Goal: Task Accomplishment & Management: Complete application form

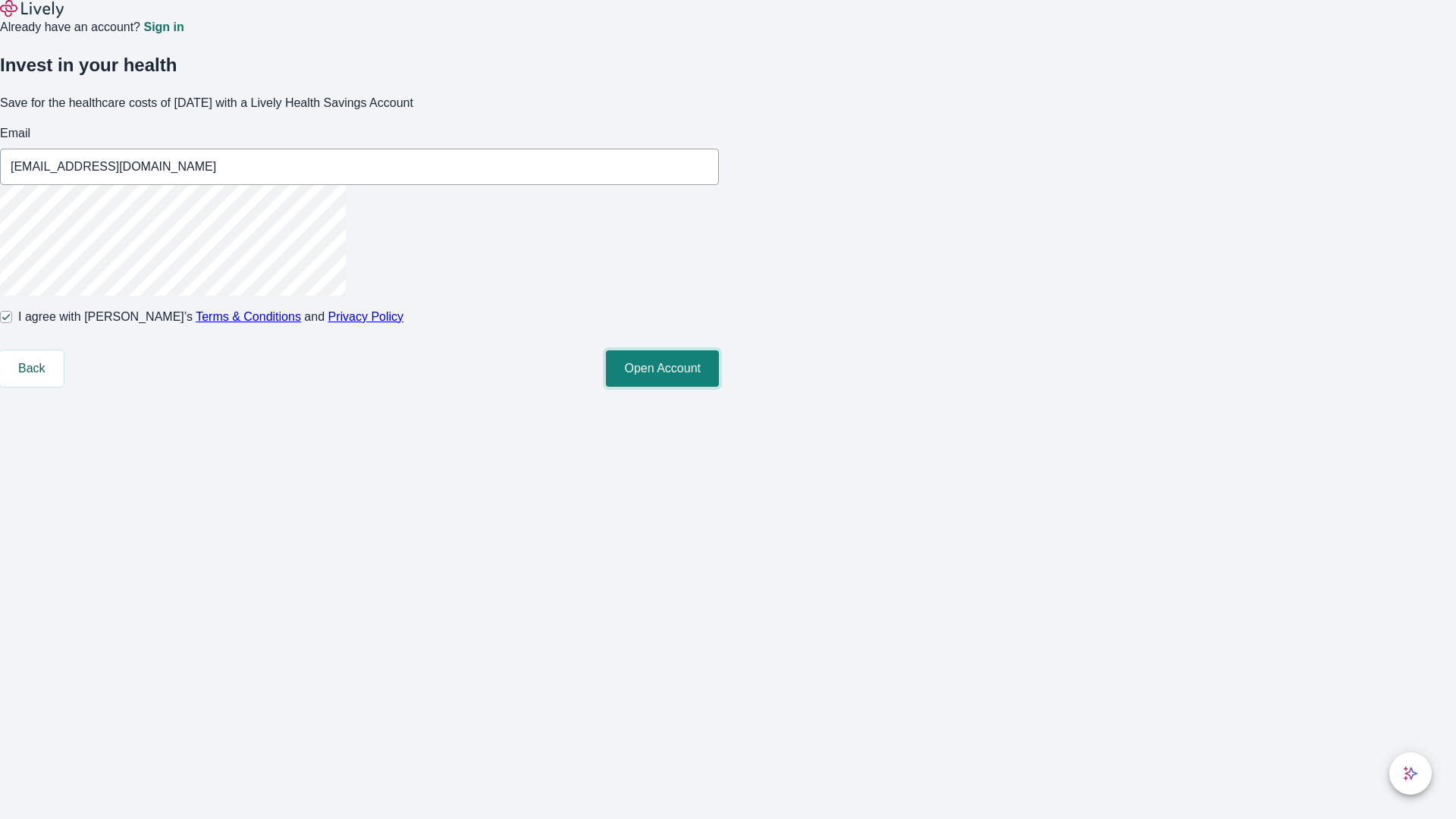
click at [719, 387] on button "Open Account" at bounding box center [663, 369] width 113 height 37
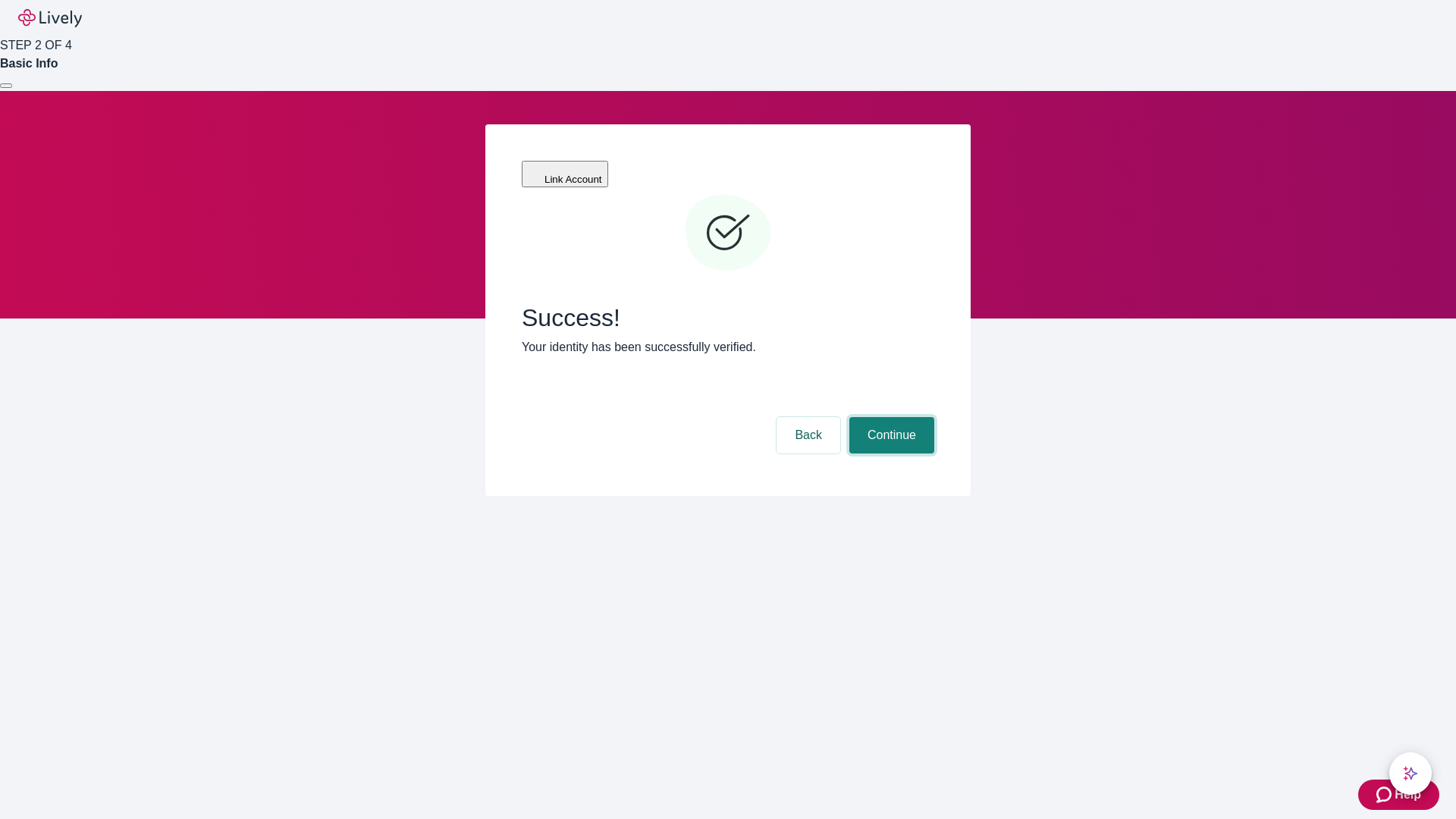
click at [889, 417] on button "Continue" at bounding box center [891, 436] width 85 height 37
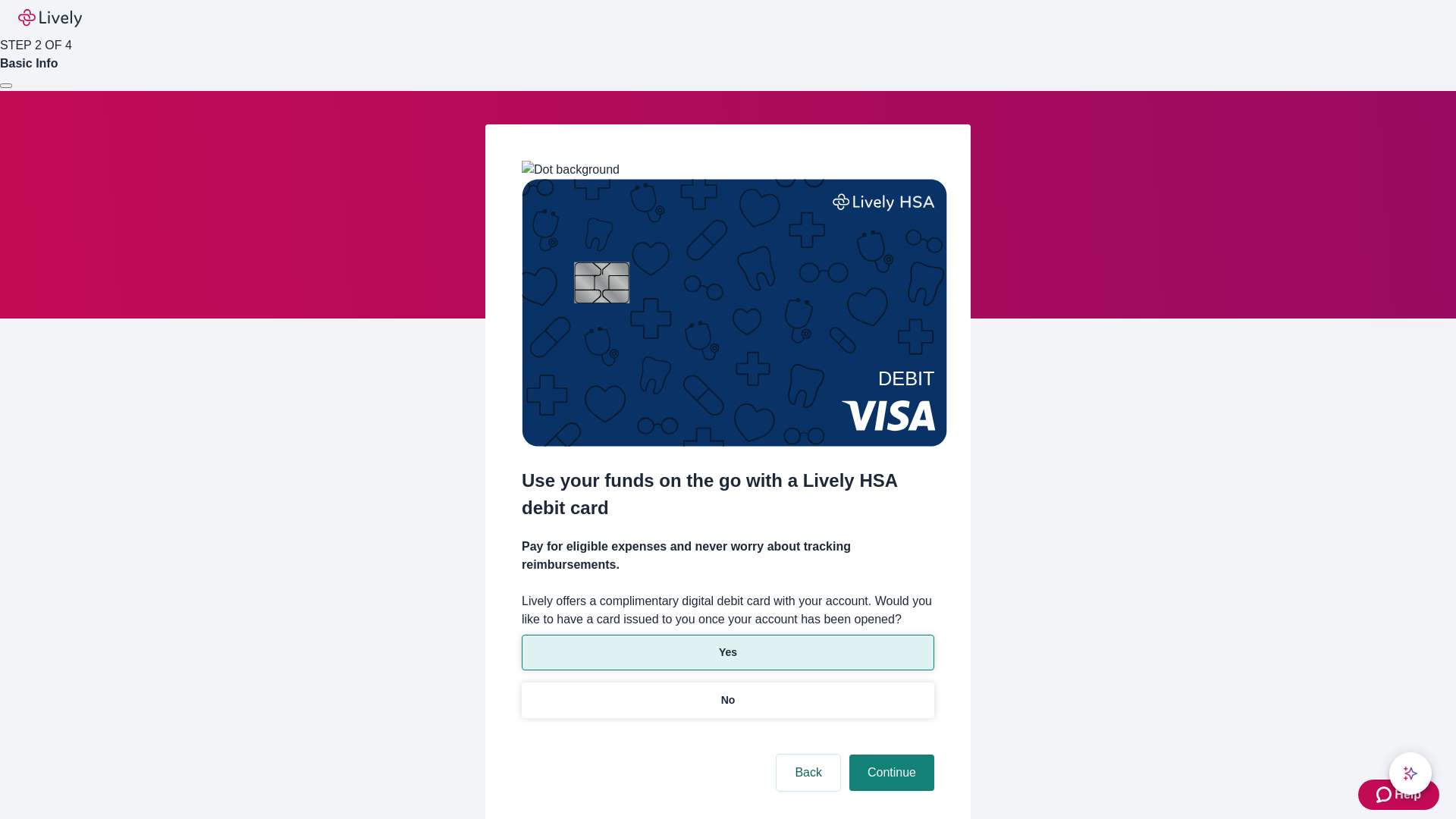
click at [728, 645] on p "Yes" at bounding box center [728, 652] width 18 height 16
click at [889, 755] on button "Continue" at bounding box center [891, 773] width 85 height 37
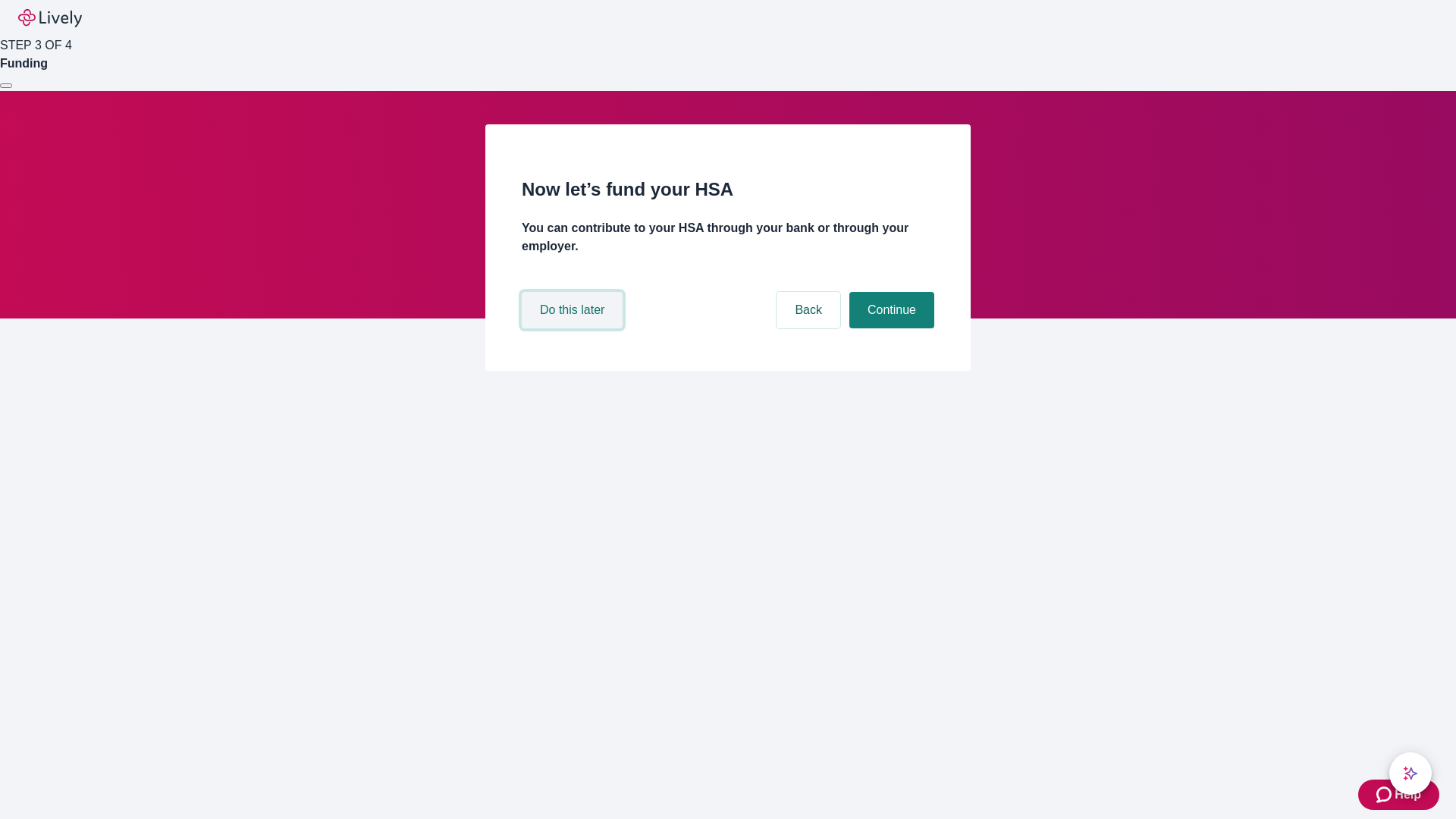
click at [574, 329] on button "Do this later" at bounding box center [572, 310] width 100 height 37
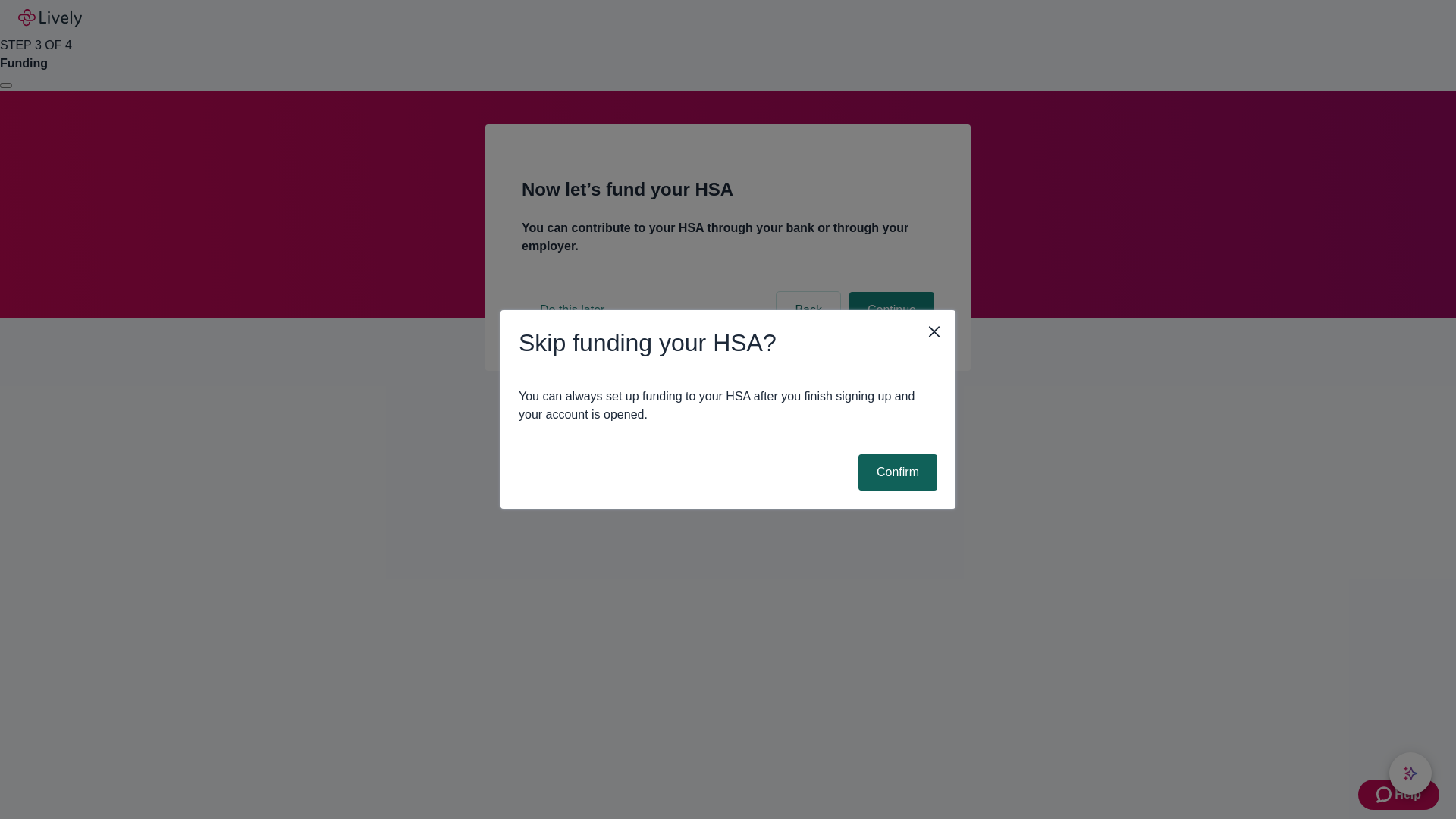
click at [896, 473] on button "Confirm" at bounding box center [897, 473] width 79 height 37
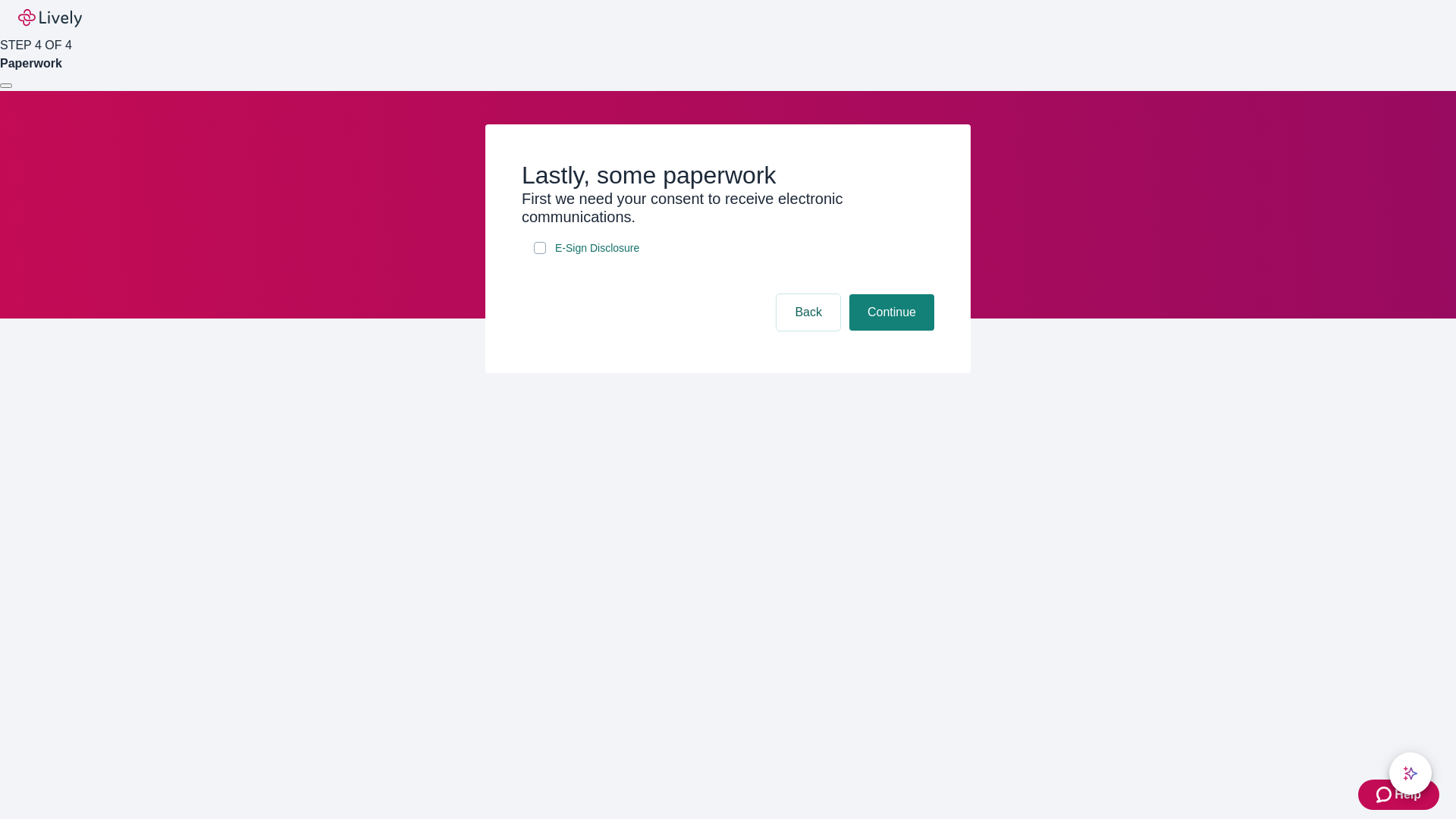
click at [540, 254] on input "E-Sign Disclosure" at bounding box center [539, 247] width 12 height 12
checkbox input "true"
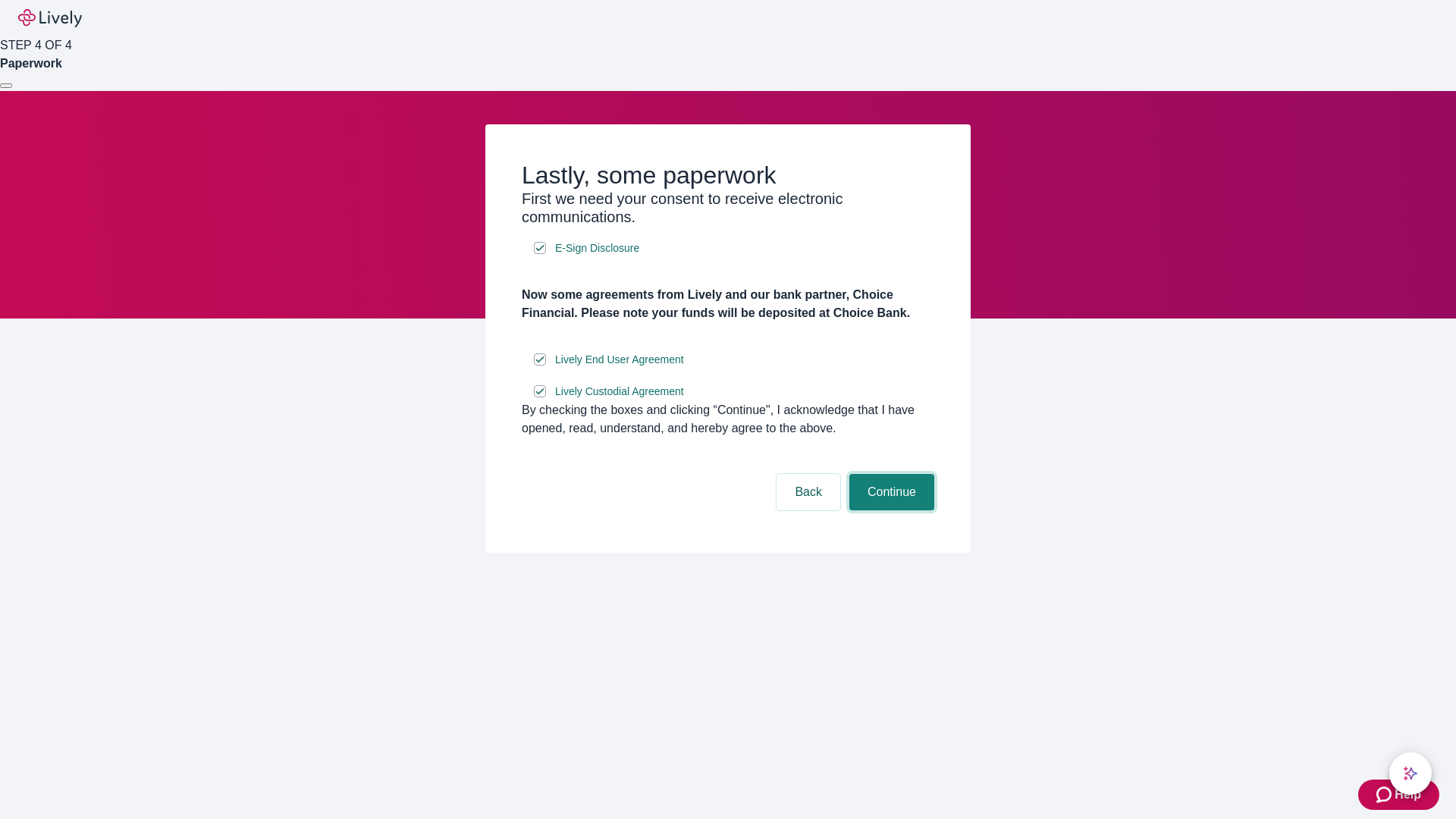
click at [889, 510] on button "Continue" at bounding box center [891, 492] width 85 height 37
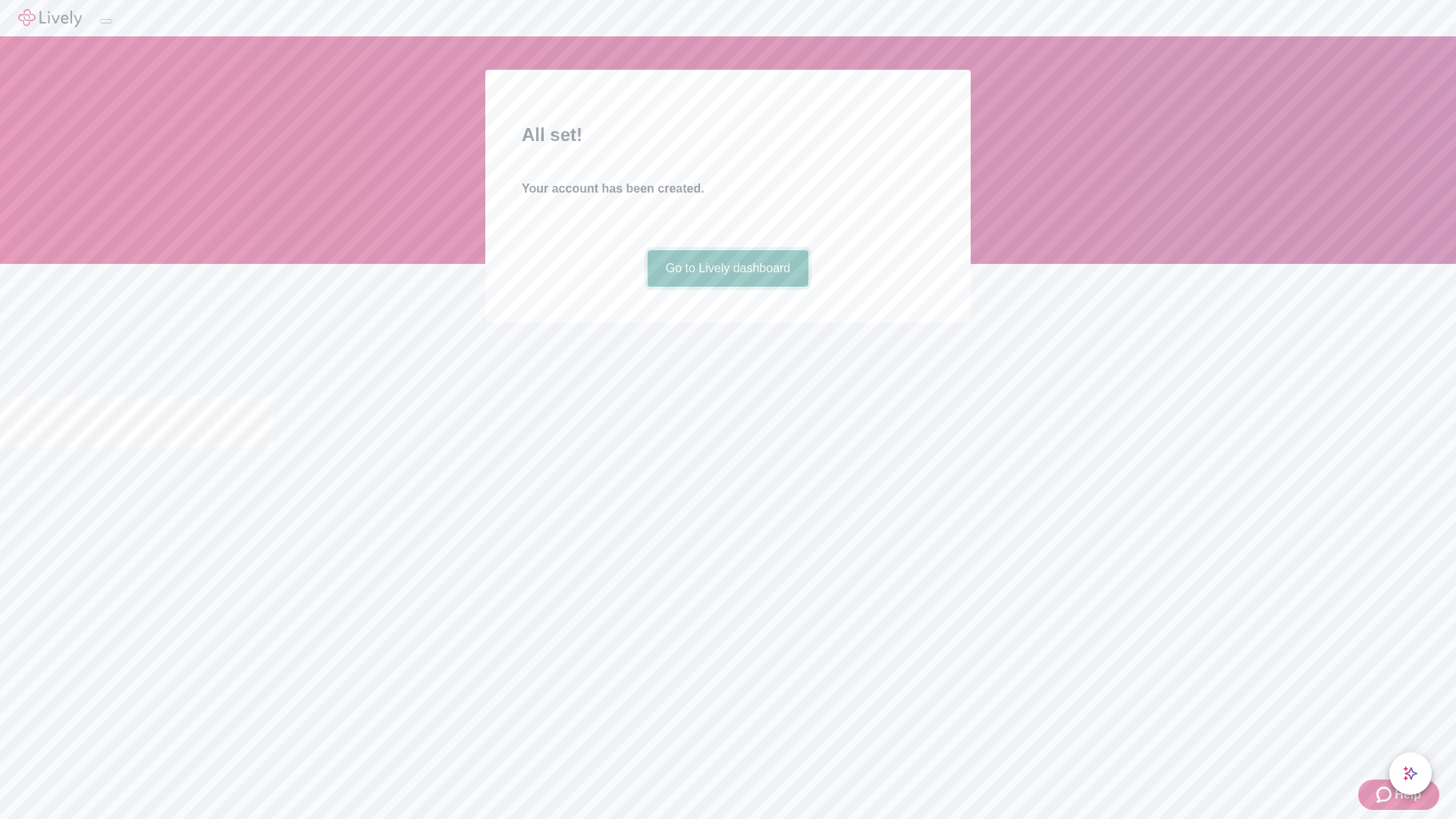
click at [728, 287] on link "Go to Lively dashboard" at bounding box center [728, 268] width 162 height 37
